Goal: Task Accomplishment & Management: Use online tool/utility

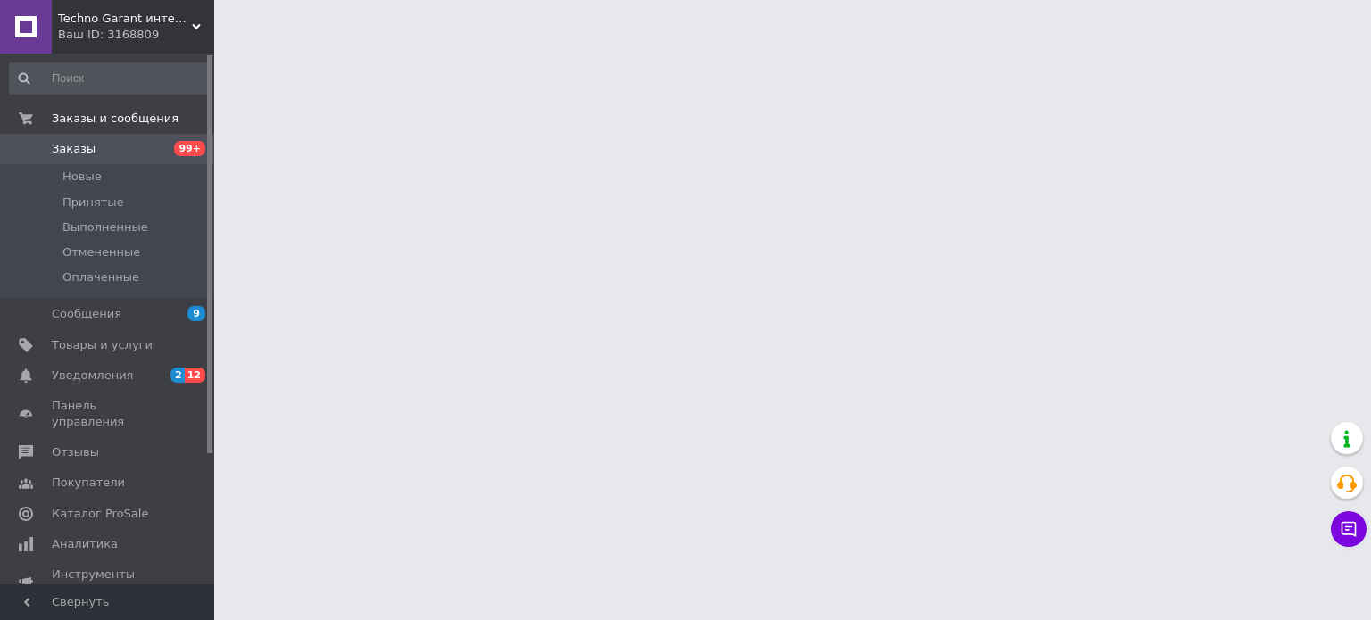
click at [74, 350] on span "Товары и услуги" at bounding box center [102, 345] width 101 height 16
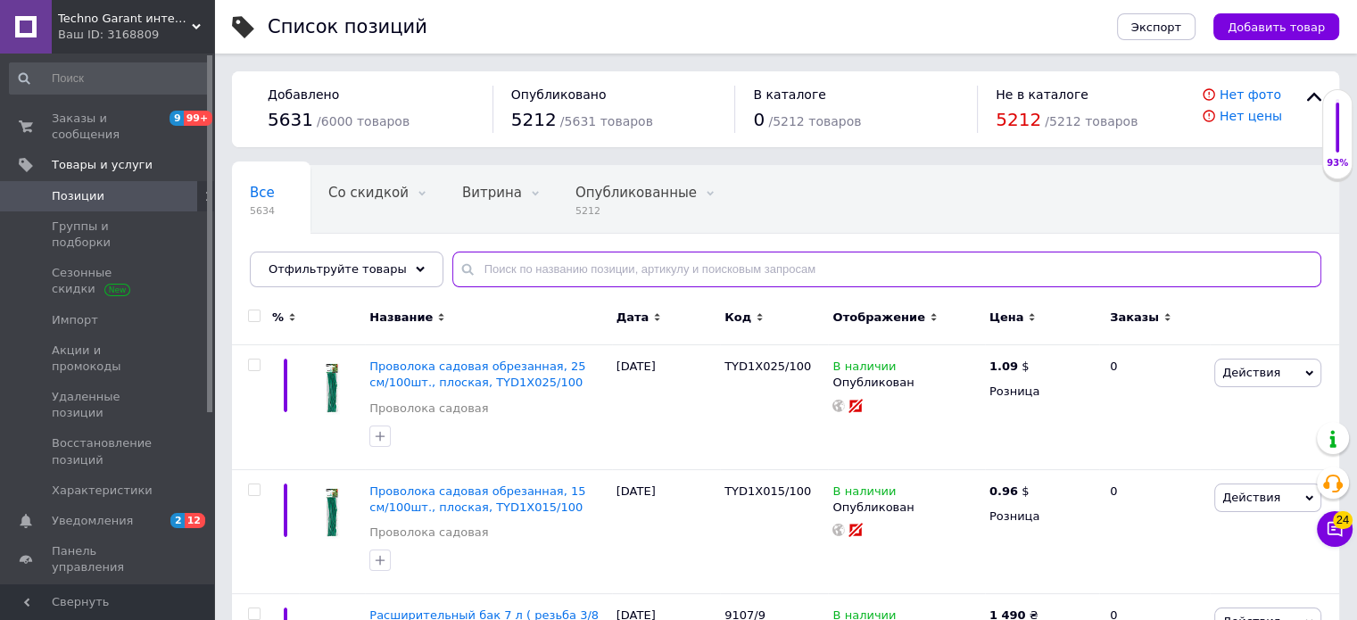
click at [593, 265] on input "text" at bounding box center [886, 270] width 869 height 36
paste input "HLT1202/GR"
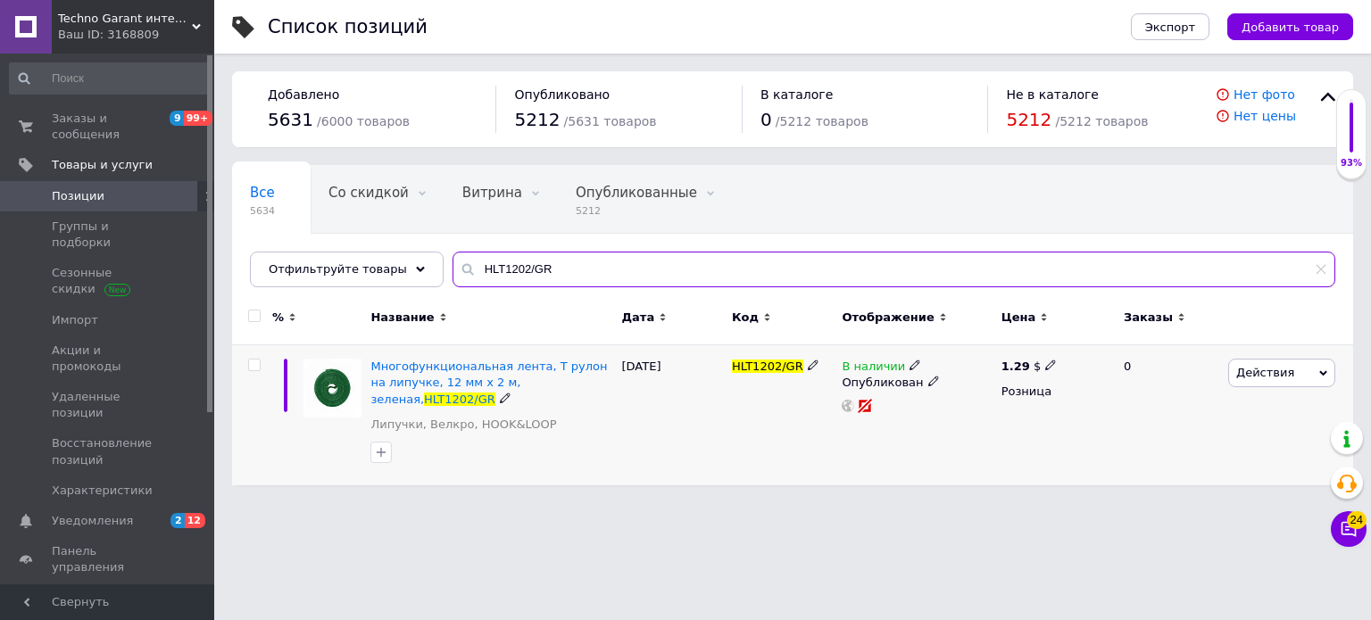
type input "HLT1202/GR"
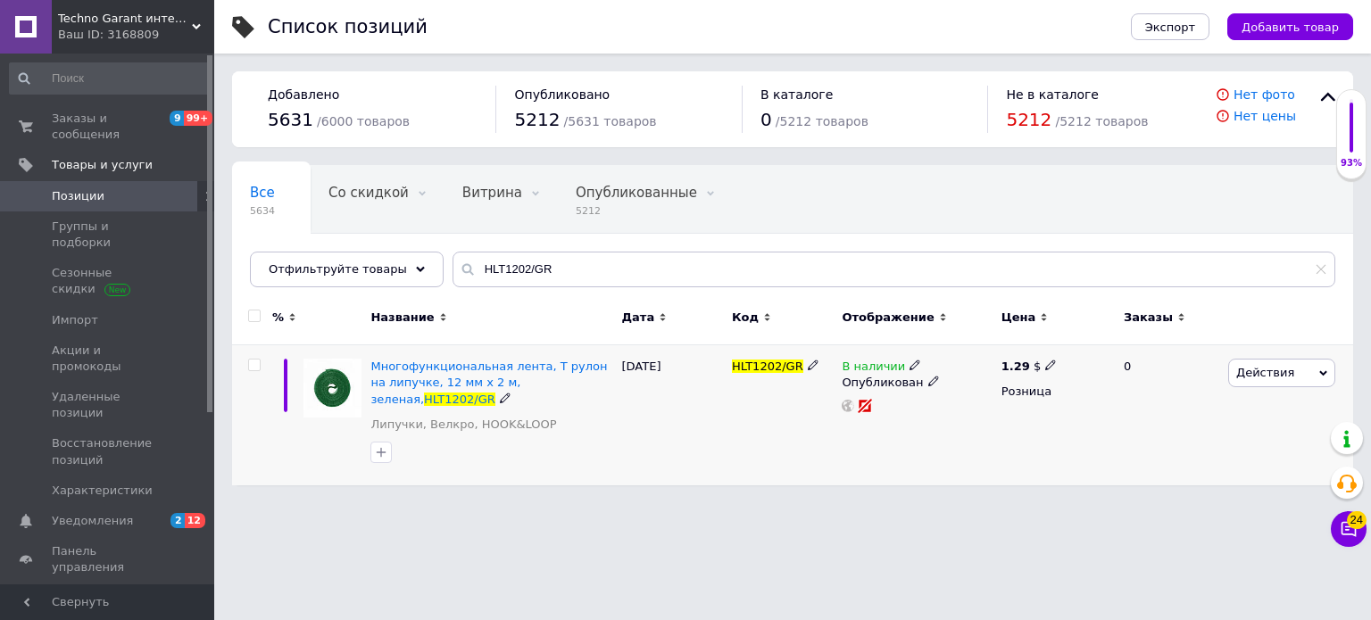
click at [253, 367] on input "checkbox" at bounding box center [254, 366] width 12 height 12
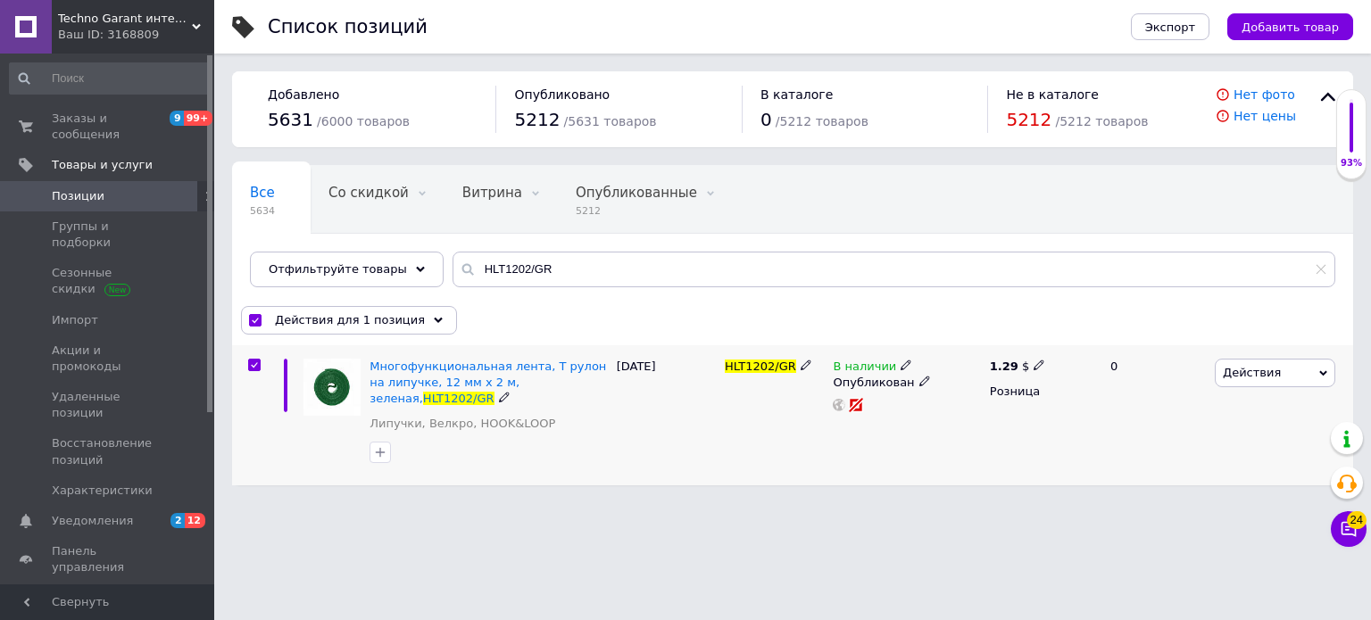
click at [1262, 366] on span "Действия" at bounding box center [1252, 372] width 58 height 13
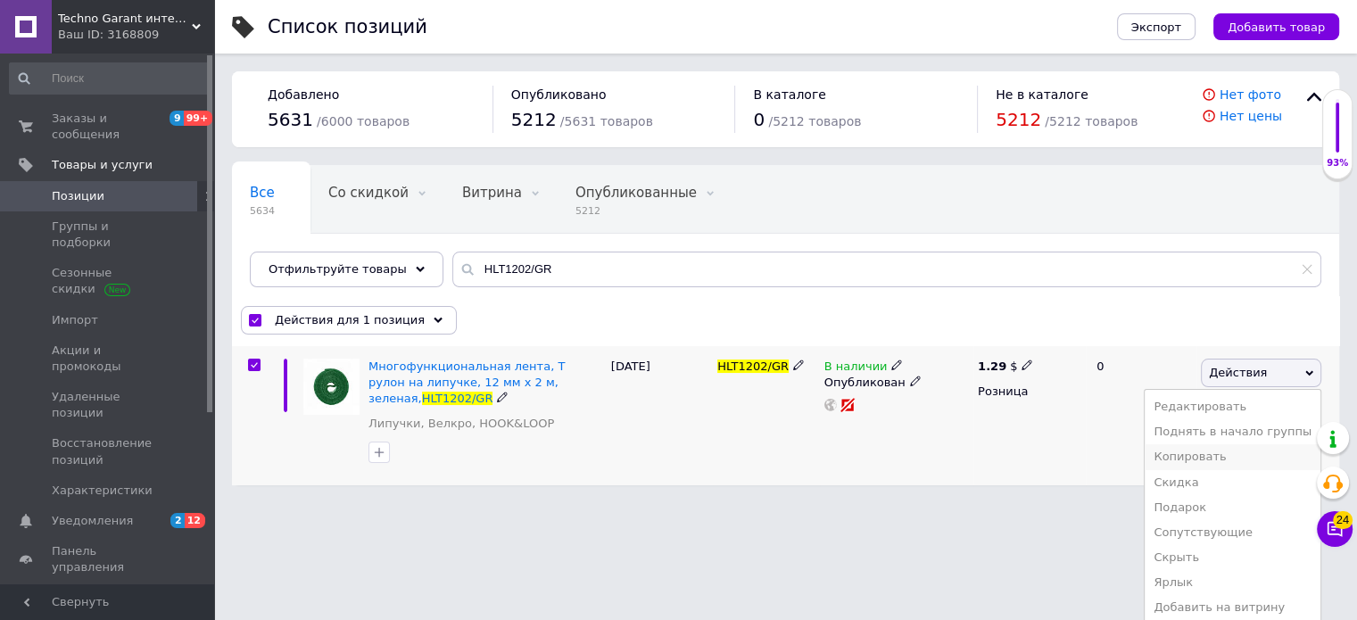
click at [1218, 450] on li "Копировать" at bounding box center [1233, 456] width 176 height 25
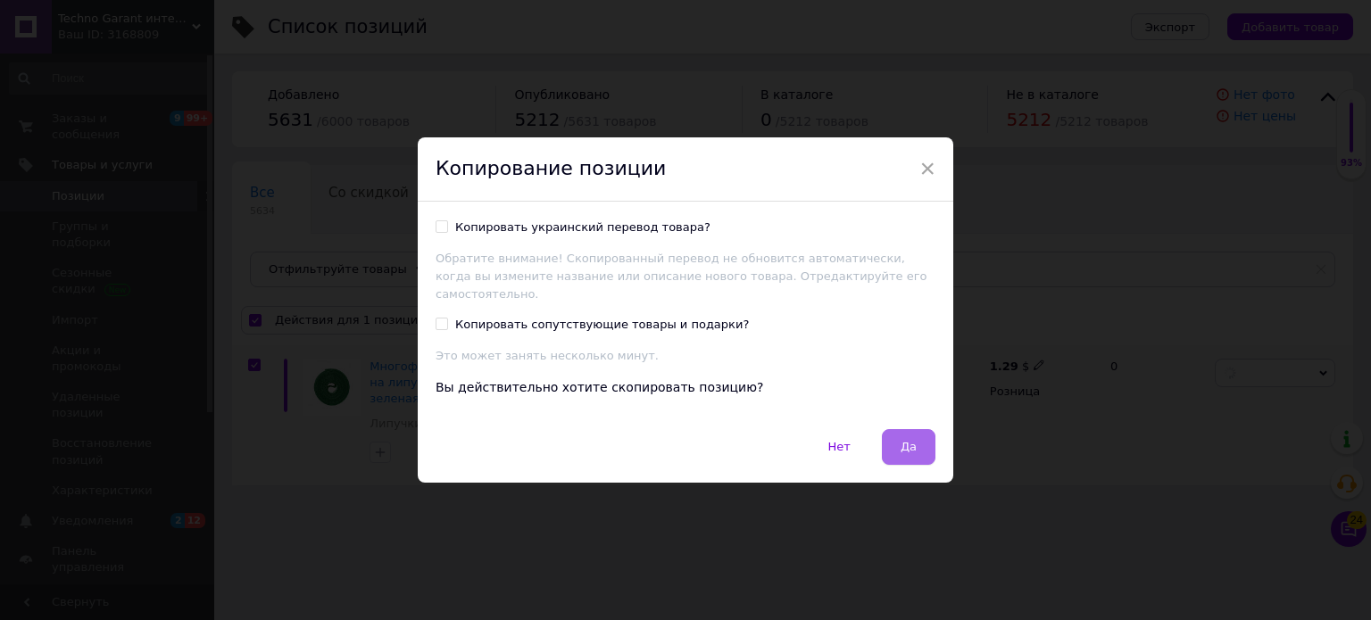
click at [908, 440] on span "Да" at bounding box center [908, 446] width 16 height 13
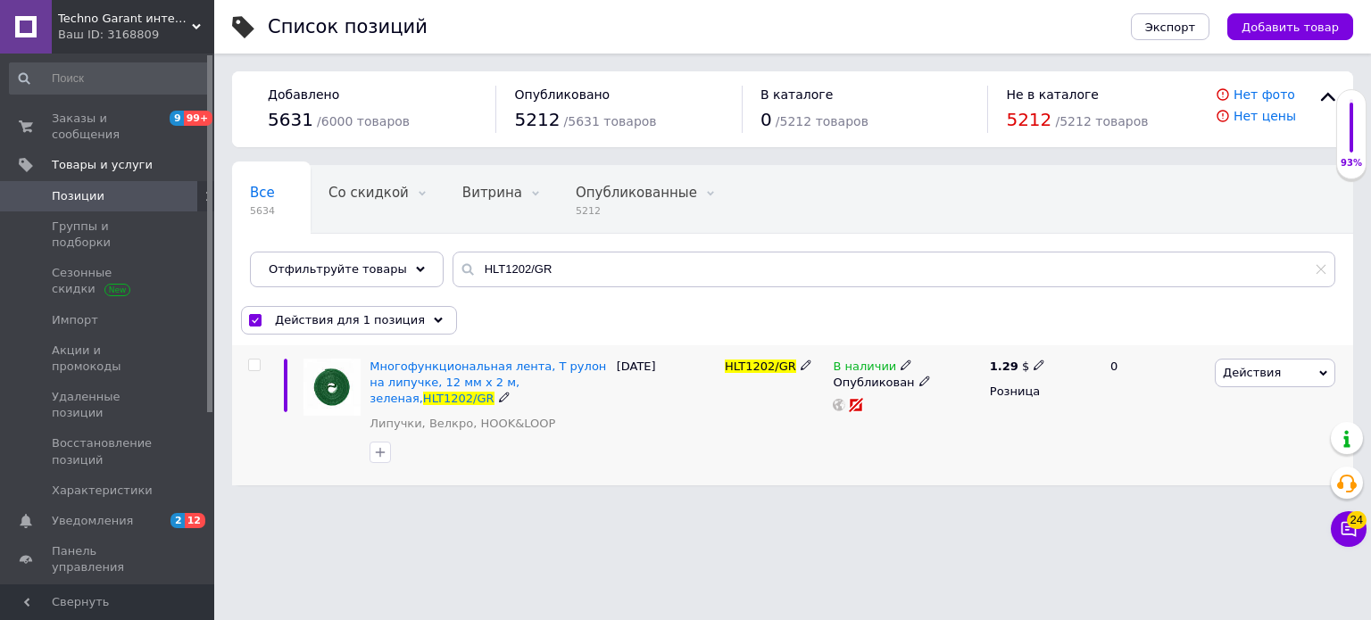
checkbox input "false"
